Goal: Task Accomplishment & Management: Manage account settings

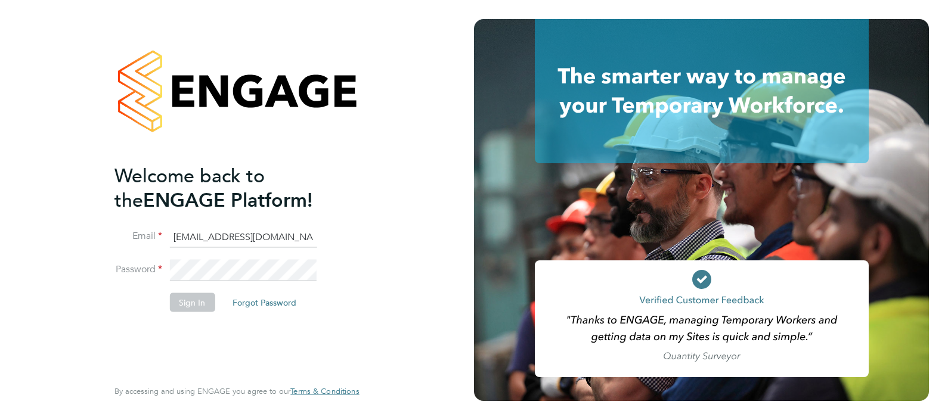
click at [233, 232] on input "ABM@pretiumresourcing.co.uk" at bounding box center [242, 237] width 147 height 21
type input "Sasha.apleona@pretiumresourcing.co.uk"
click at [188, 300] on button "Sign In" at bounding box center [191, 302] width 45 height 19
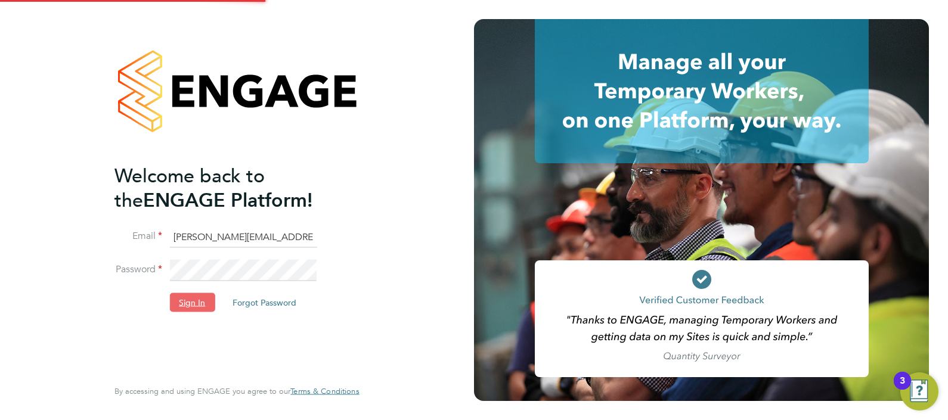
click at [201, 302] on button "Sign In" at bounding box center [191, 302] width 45 height 19
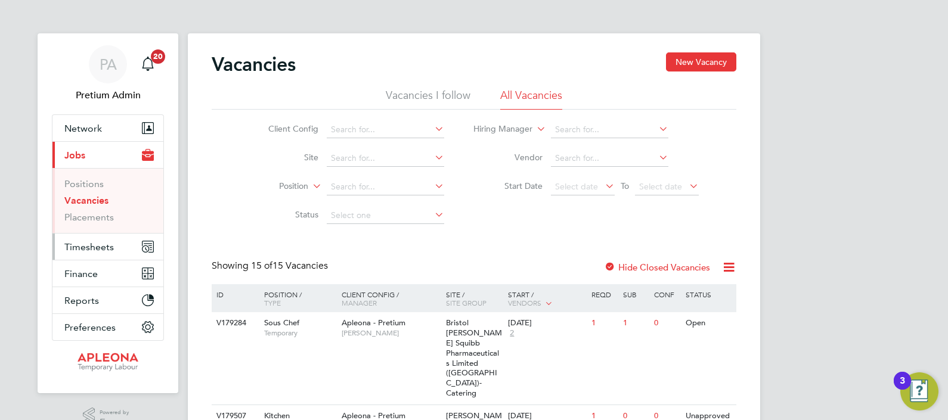
click at [73, 249] on span "Timesheets" at bounding box center [89, 247] width 50 height 11
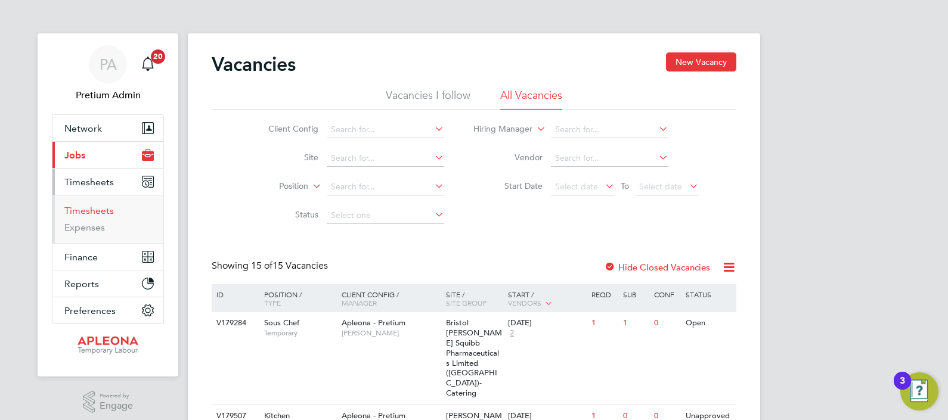
click at [89, 208] on link "Timesheets" at bounding box center [89, 210] width 50 height 11
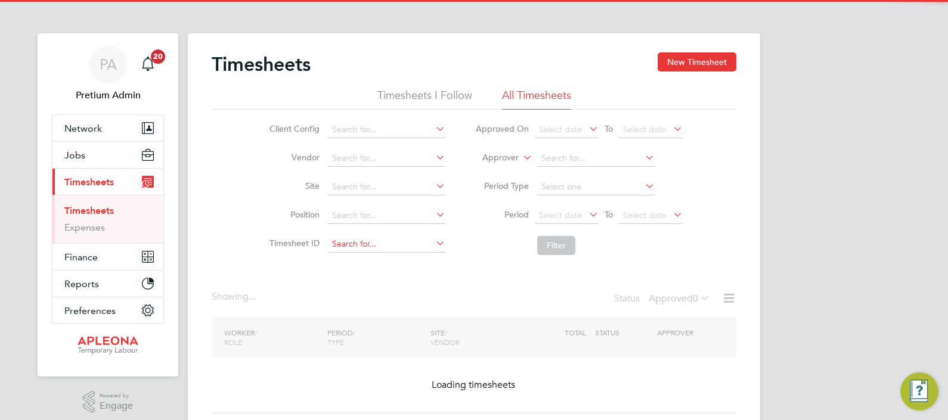
click at [358, 243] on input at bounding box center [386, 244] width 117 height 17
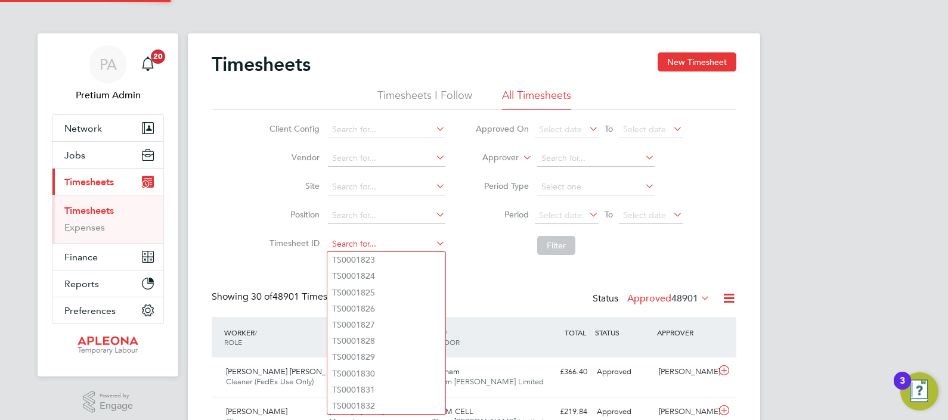
paste input "TS1806721"
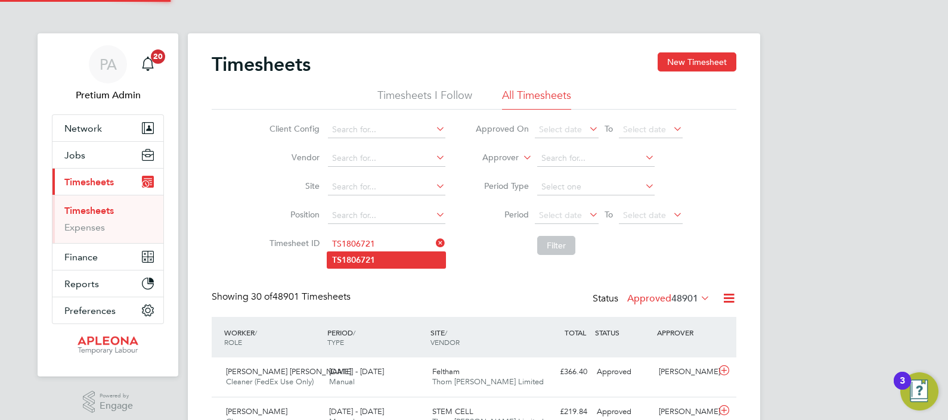
type input "TS1806721"
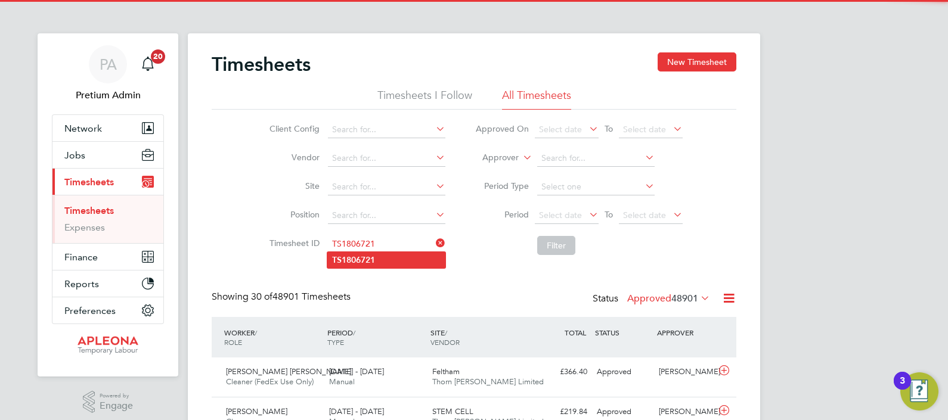
click at [382, 256] on li "TS1806721" at bounding box center [386, 260] width 118 height 16
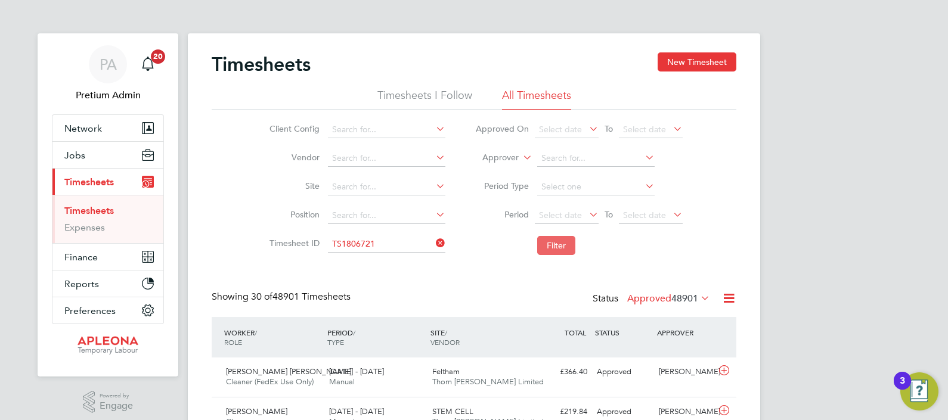
click at [549, 243] on button "Filter" at bounding box center [556, 245] width 38 height 19
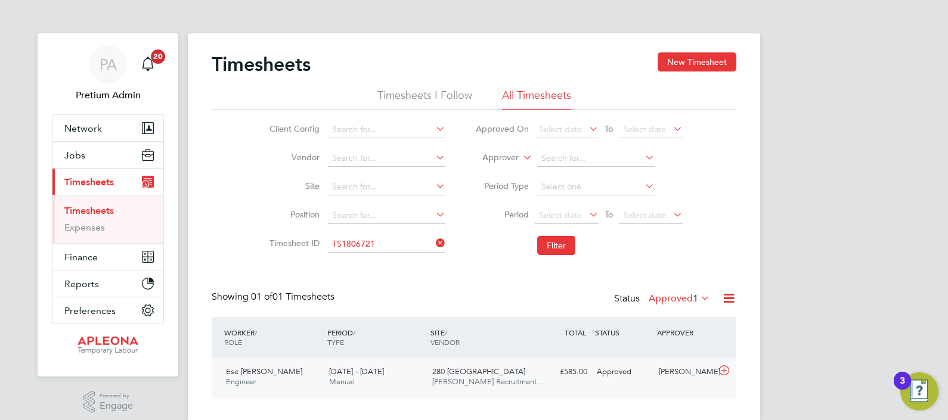
click at [590, 383] on div "Ese Whyte Engineer 16 - 22 Aug 2025 16 - 22 Aug 2025 Manual 280 Bishopsgate Ale…" at bounding box center [474, 377] width 525 height 39
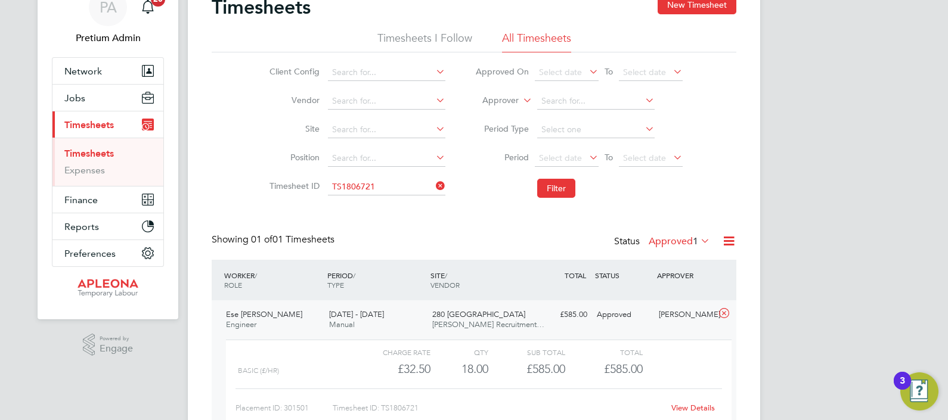
click at [692, 409] on link "View Details" at bounding box center [694, 408] width 44 height 10
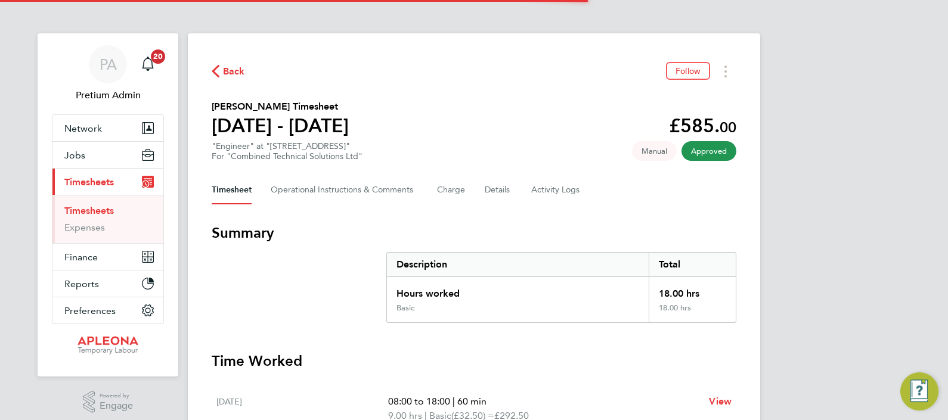
scroll to position [310, 0]
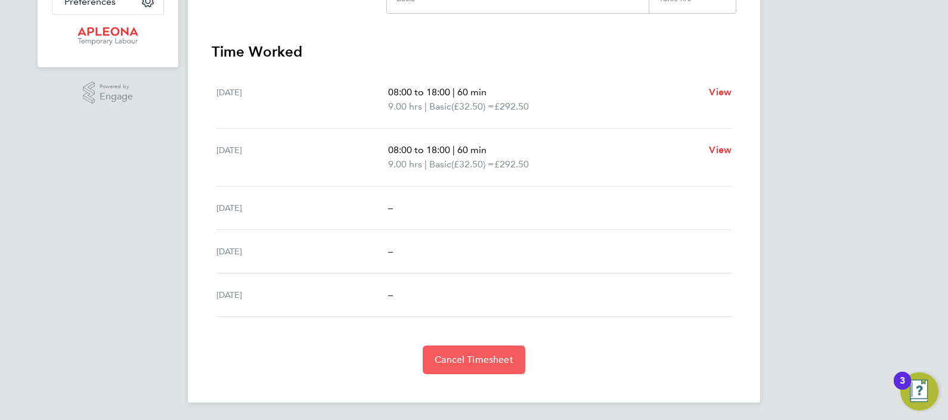
click at [462, 367] on button "Cancel Timesheet" at bounding box center [474, 360] width 103 height 29
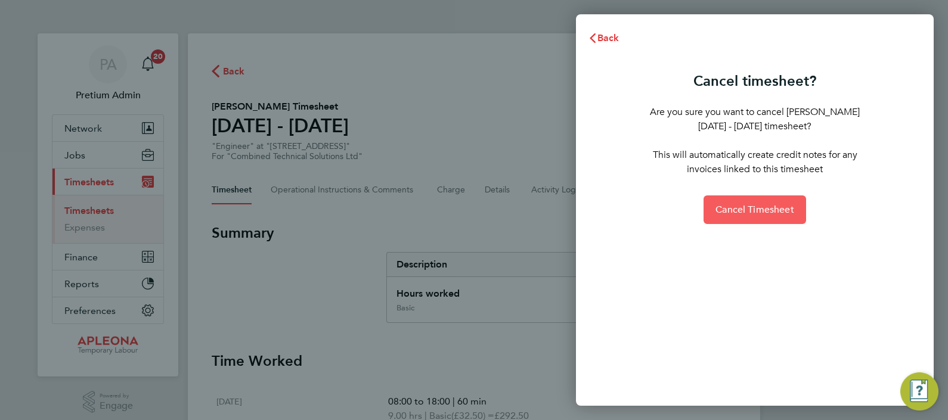
click at [757, 209] on span "Cancel Timesheet" at bounding box center [755, 210] width 79 height 12
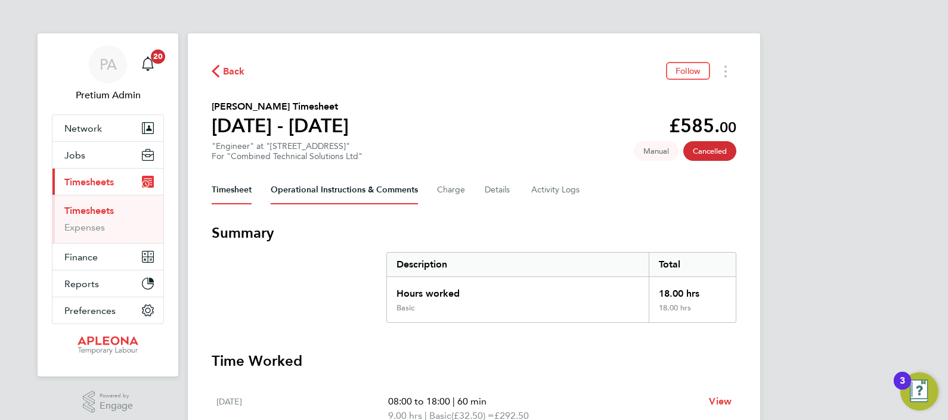
click at [367, 188] on Comments-tab "Operational Instructions & Comments" at bounding box center [344, 190] width 147 height 29
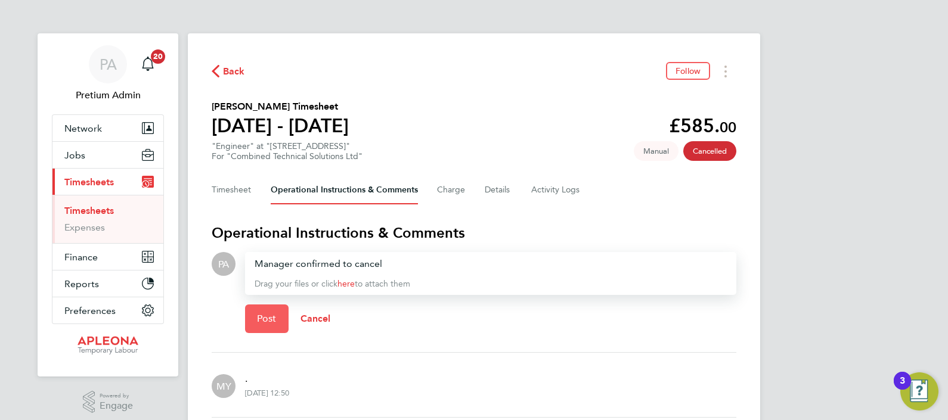
click at [265, 308] on button "Post" at bounding box center [267, 319] width 44 height 29
